Goal: Entertainment & Leisure: Browse casually

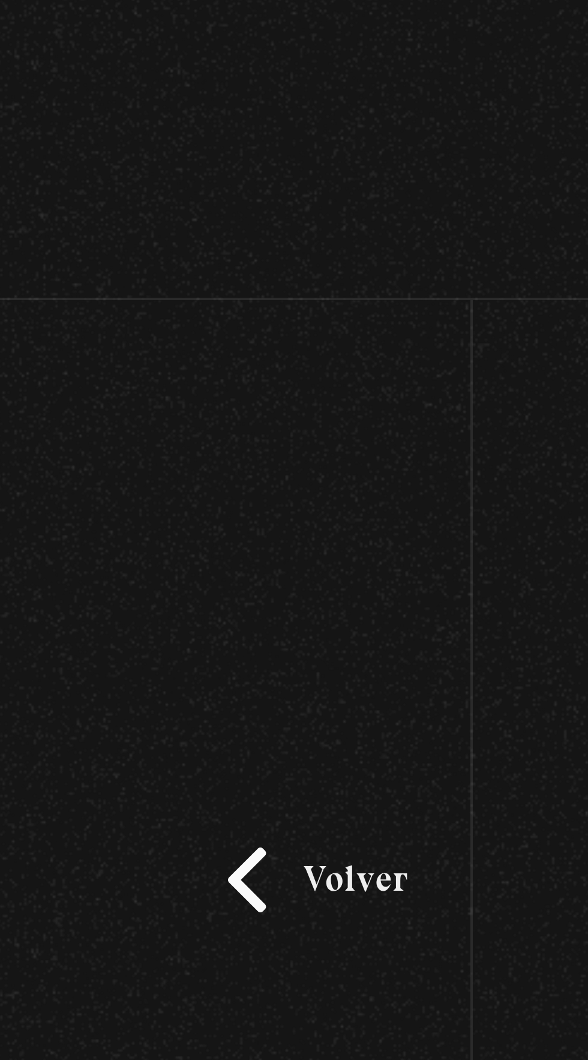
click at [98, 163] on div "Volver Setiembre 24 - 830pm CR Qué juran haber visto y no tienen pruebas?" at bounding box center [294, 392] width 588 height 573
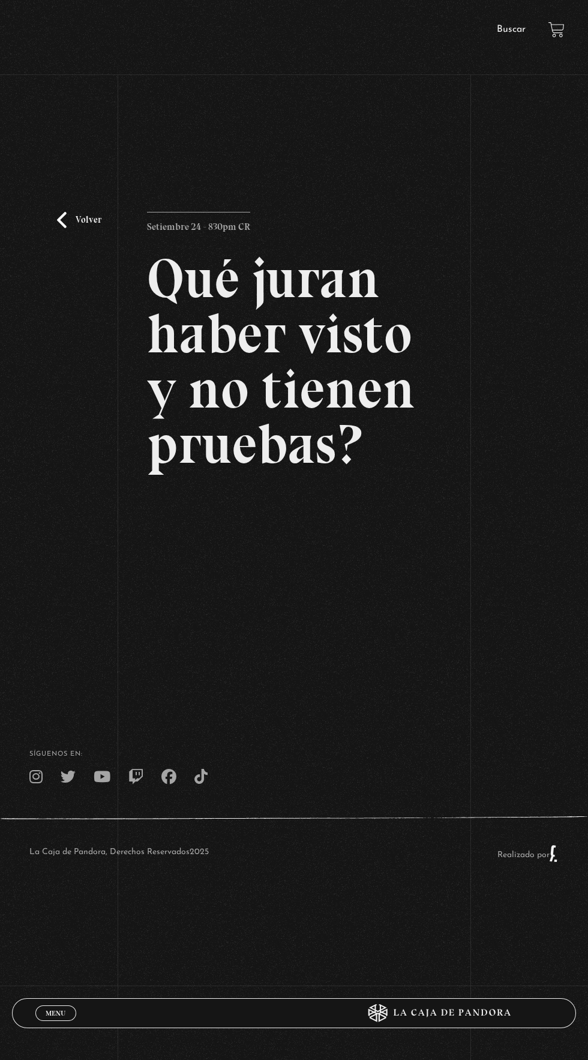
click at [444, 163] on div "Volver Setiembre 24 - 830pm CR Qué juran haber visto y no tienen pruebas?" at bounding box center [294, 392] width 588 height 573
click at [446, 163] on div "Volver Setiembre 24 - 830pm CR Qué juran haber visto y no tienen pruebas?" at bounding box center [294, 392] width 588 height 573
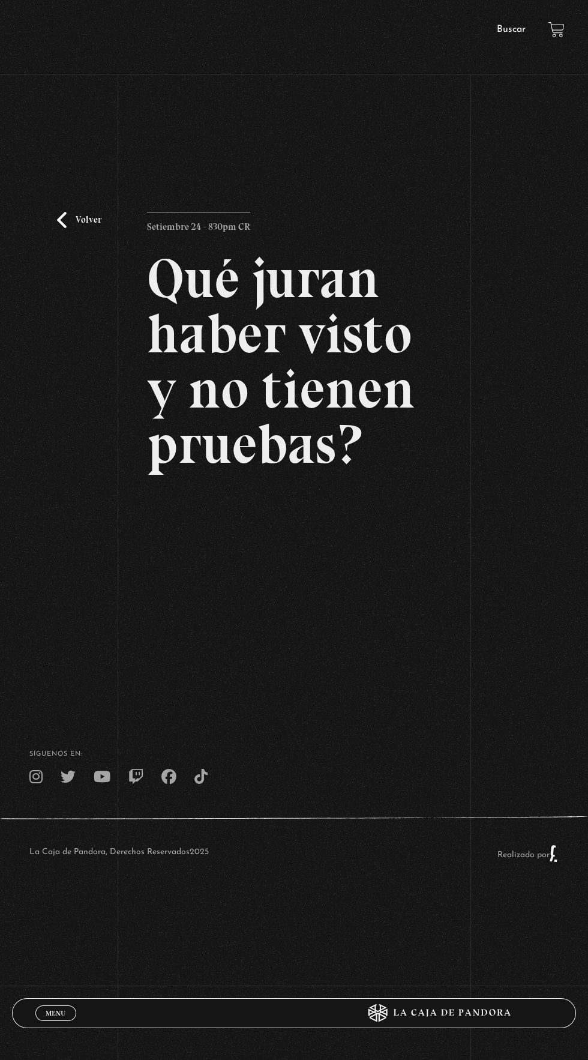
click at [443, 657] on div "Volver Setiembre 24 - 830pm CR Qué juran haber visto y no tienen pruebas?" at bounding box center [294, 392] width 588 height 573
